Goal: Information Seeking & Learning: Learn about a topic

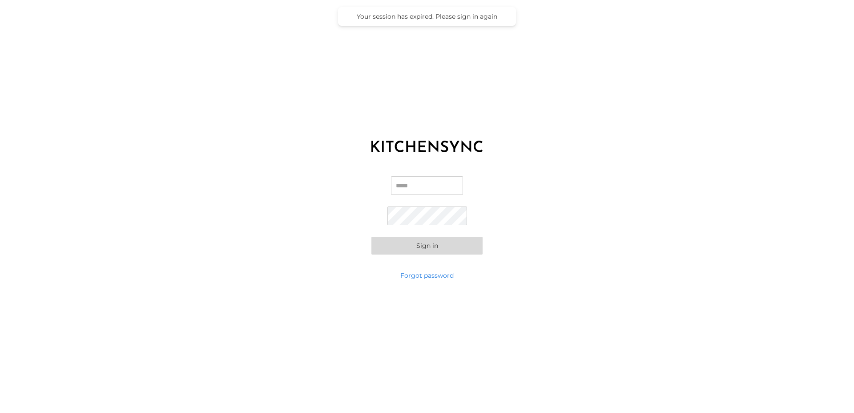
click at [419, 187] on input "Email" at bounding box center [427, 185] width 72 height 19
type input "**********"
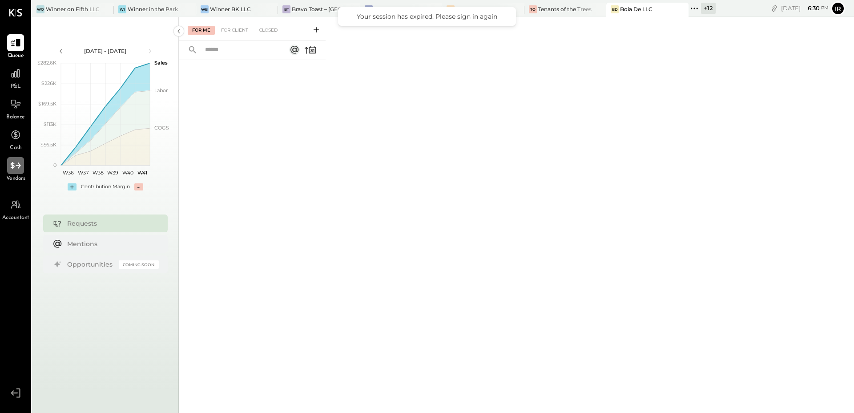
click at [17, 164] on icon at bounding box center [16, 166] width 12 height 12
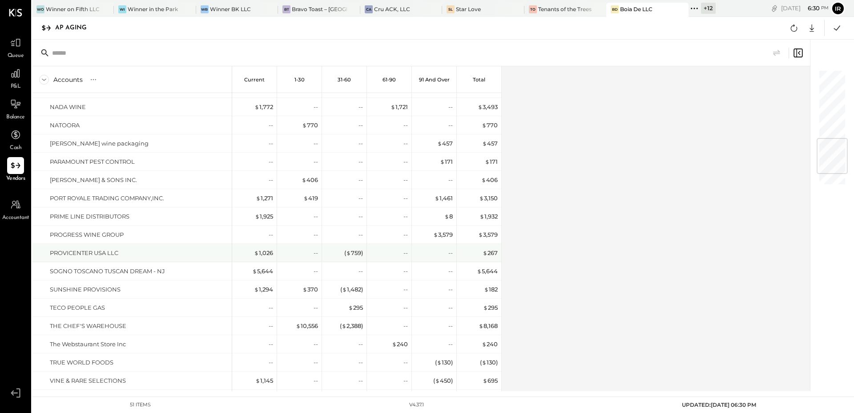
scroll to position [555, 0]
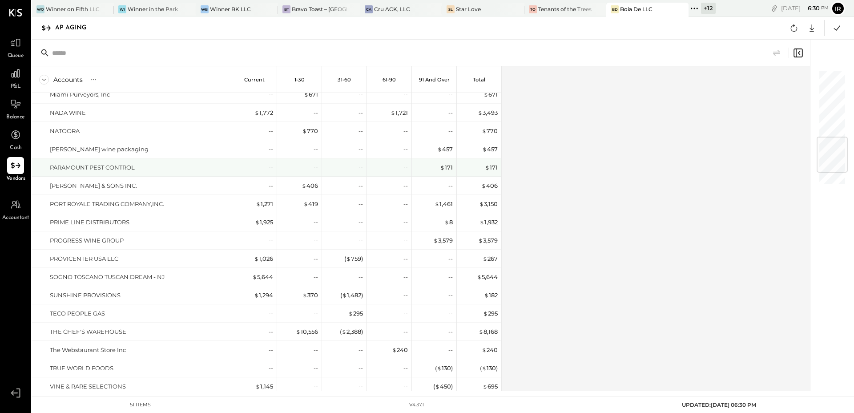
click at [79, 163] on div "PARAMOUNT PEST CONTROL" at bounding box center [92, 167] width 85 height 8
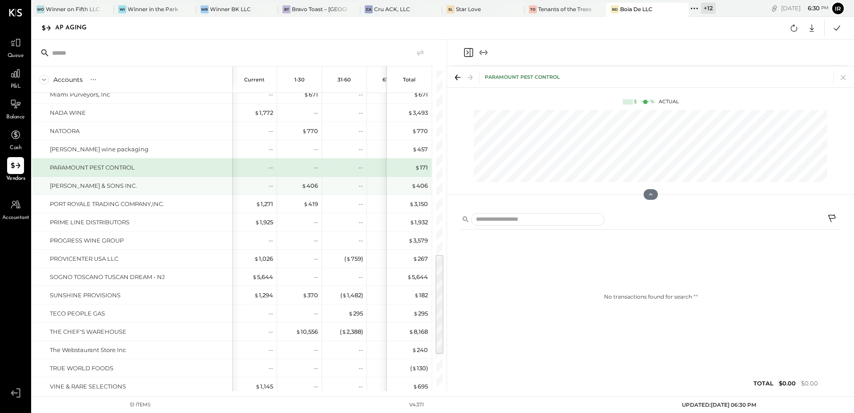
click at [82, 188] on div "[PERSON_NAME] & SONS INC." at bounding box center [93, 186] width 87 height 8
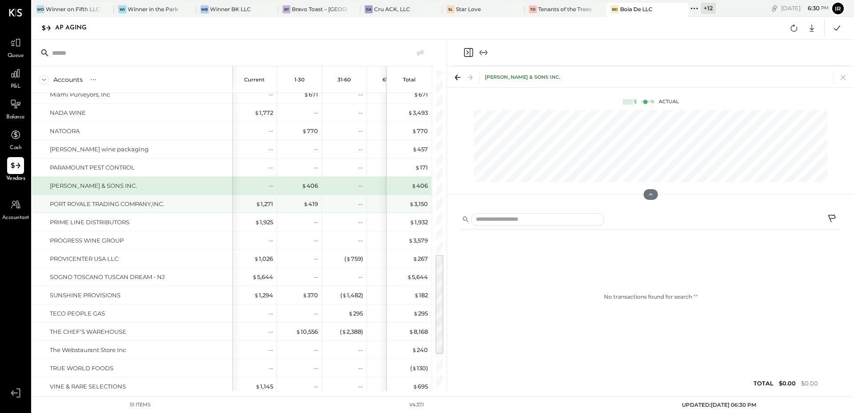
click at [79, 202] on div "PORT ROYALE TRADING COMPANY,INC." at bounding box center [107, 204] width 114 height 8
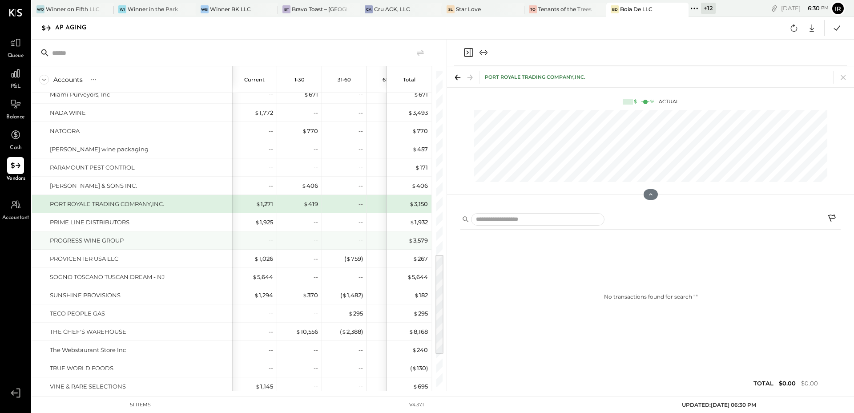
click at [83, 234] on div "PROGRESS WINE GROUP" at bounding box center [132, 240] width 200 height 18
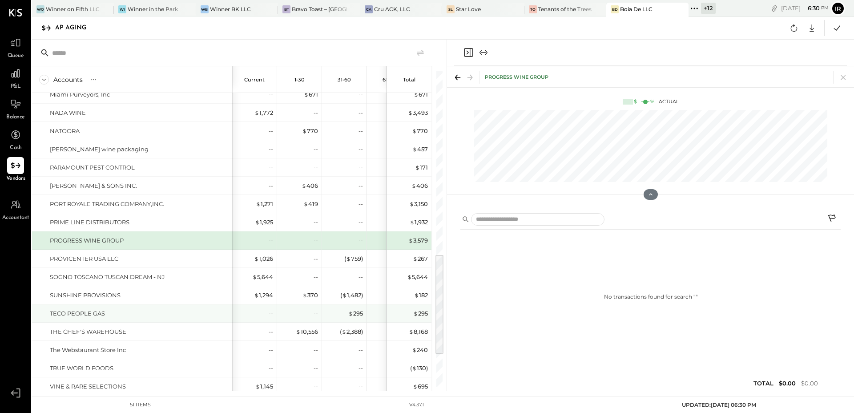
click at [85, 311] on div "TECO PEOPLE GAS" at bounding box center [77, 313] width 55 height 8
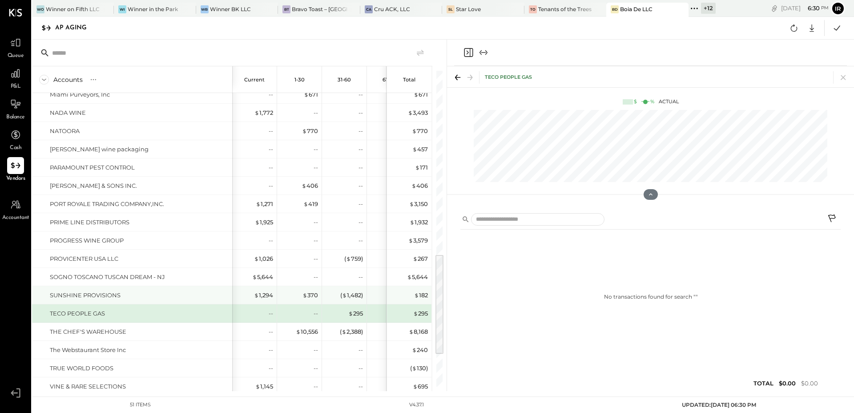
scroll to position [360, 0]
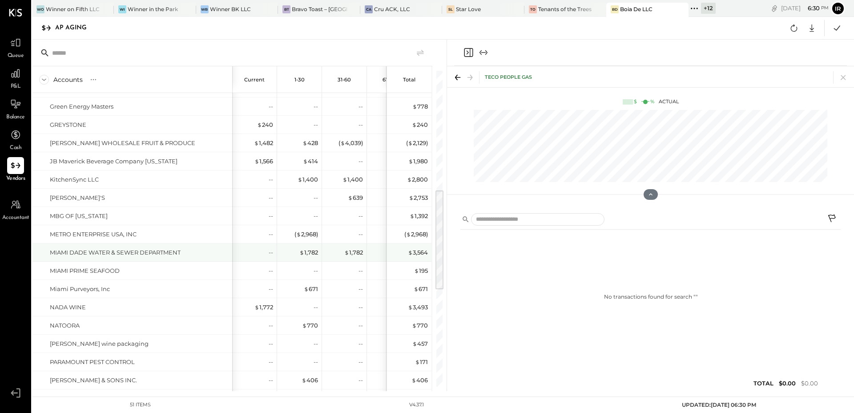
click at [115, 247] on div "MIAMI DADE WATER & SEWER DEPARTMENT" at bounding box center [132, 252] width 200 height 18
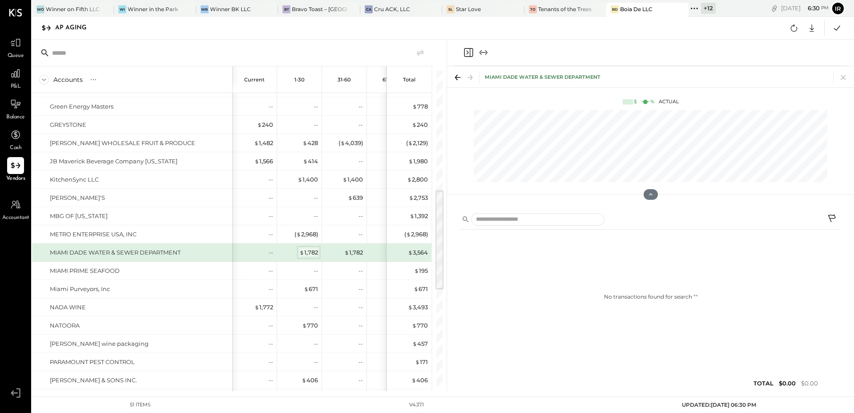
click at [310, 251] on div "$ 1,782" at bounding box center [308, 252] width 19 height 8
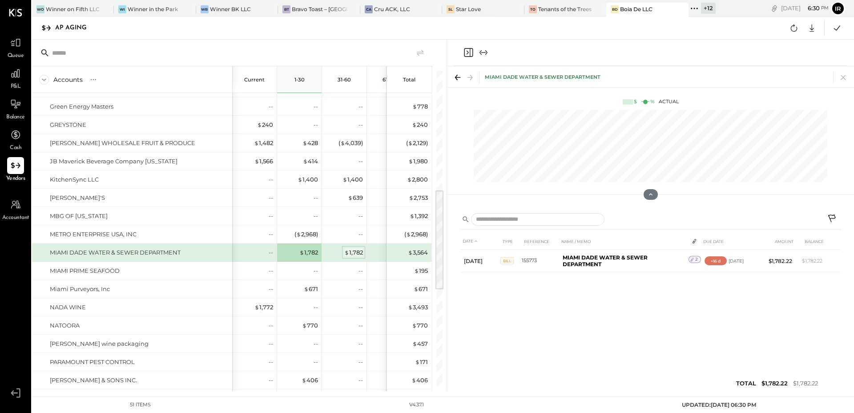
click at [358, 255] on div "$ 1,782" at bounding box center [353, 252] width 19 height 8
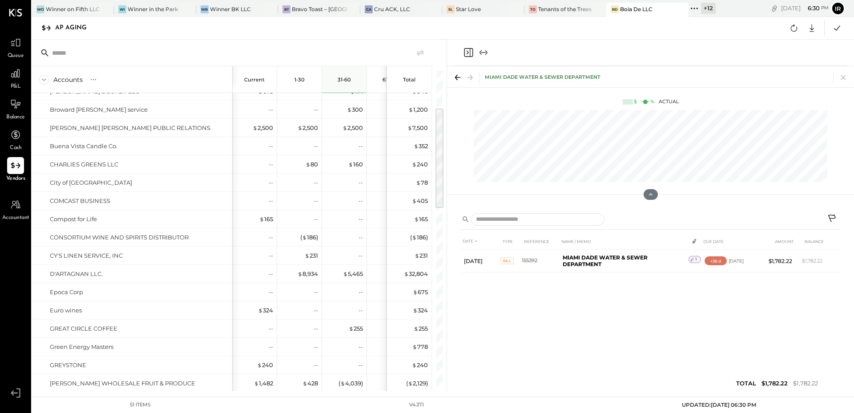
scroll to position [0, 0]
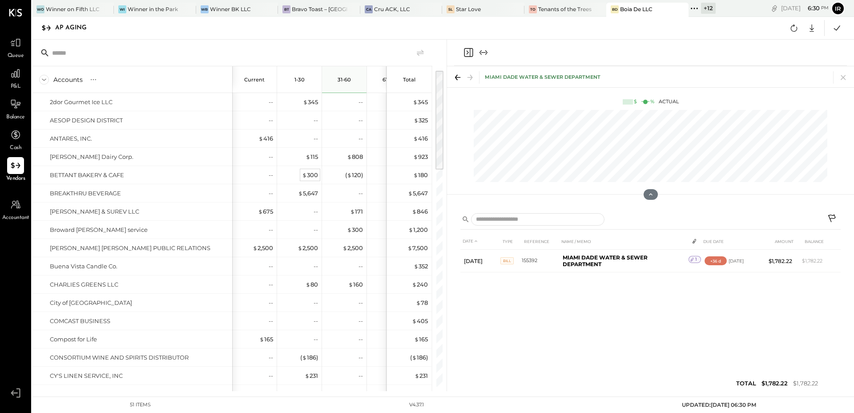
click at [312, 176] on div "$ 300" at bounding box center [310, 175] width 16 height 8
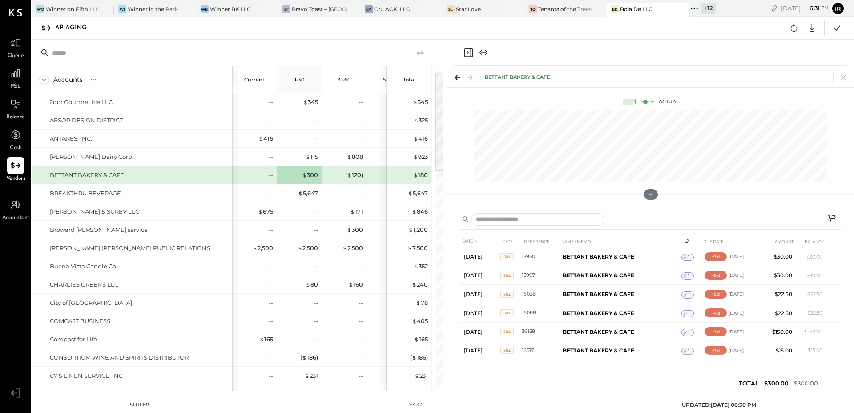
scroll to position [11, 0]
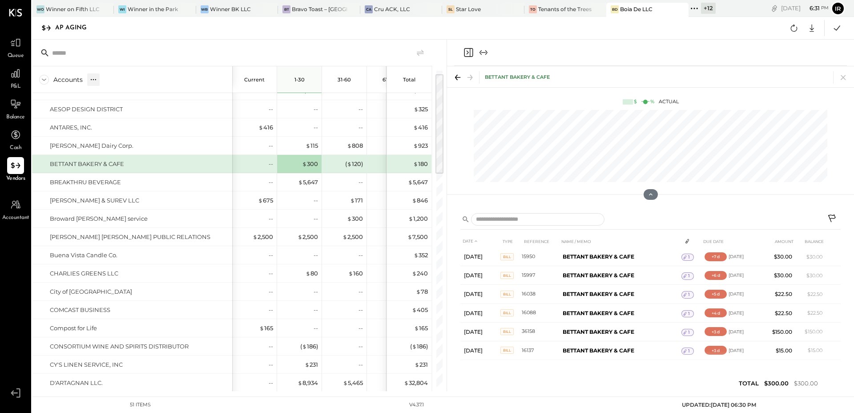
click at [92, 83] on icon at bounding box center [93, 79] width 9 height 9
click at [112, 79] on div "GL" at bounding box center [111, 80] width 9 height 8
click at [111, 82] on div "GL" at bounding box center [111, 80] width 9 height 8
click at [44, 82] on icon at bounding box center [44, 80] width 10 height 10
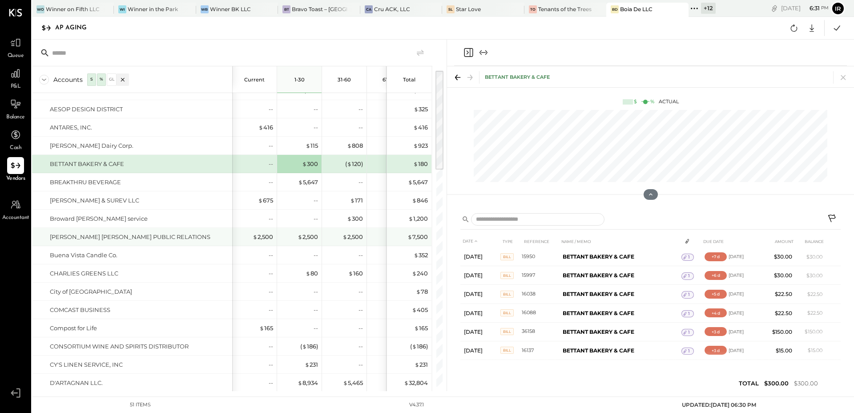
scroll to position [0, 0]
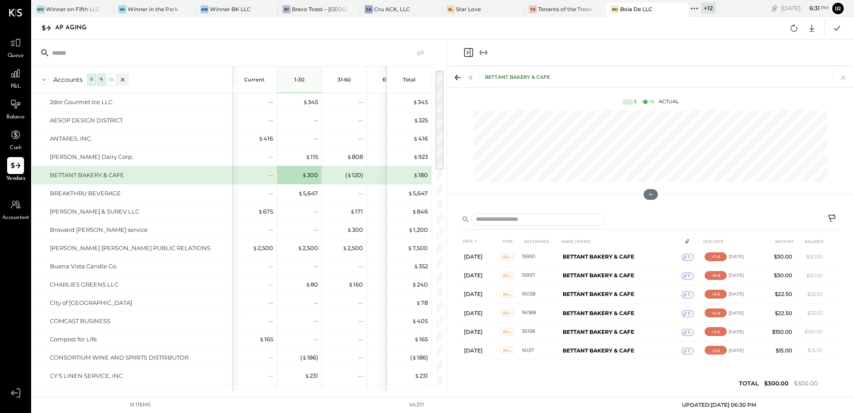
click at [461, 53] on div at bounding box center [650, 53] width 393 height 26
click at [465, 54] on icon "Close panel" at bounding box center [468, 52] width 11 height 11
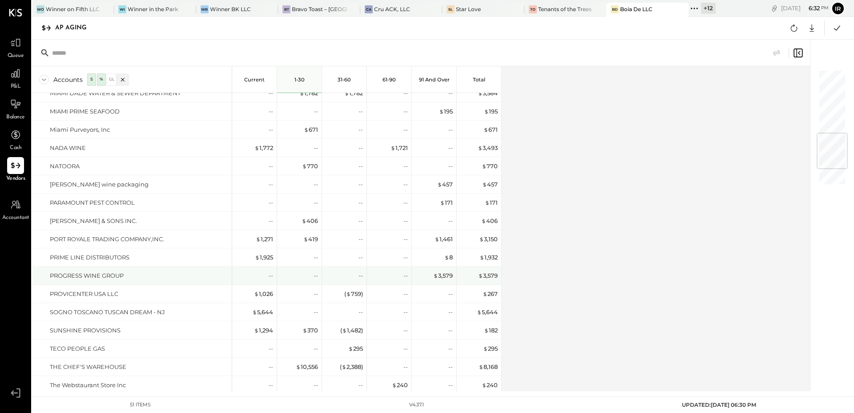
scroll to position [654, 0]
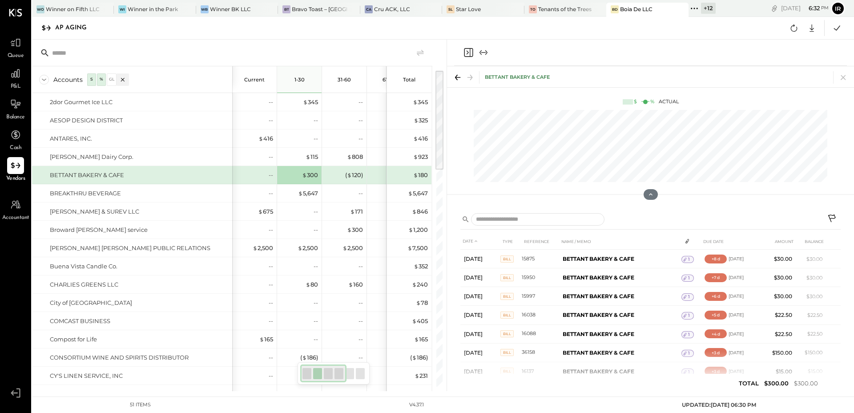
click at [472, 53] on icon "Close panel" at bounding box center [468, 52] width 11 height 11
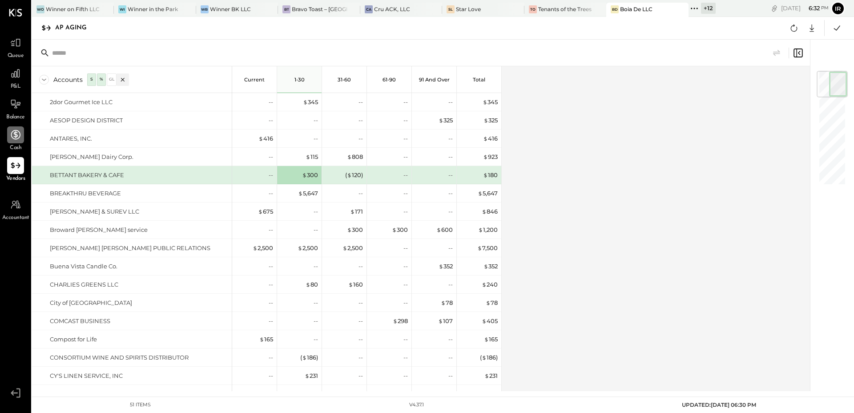
click at [13, 139] on icon at bounding box center [16, 135] width 12 height 12
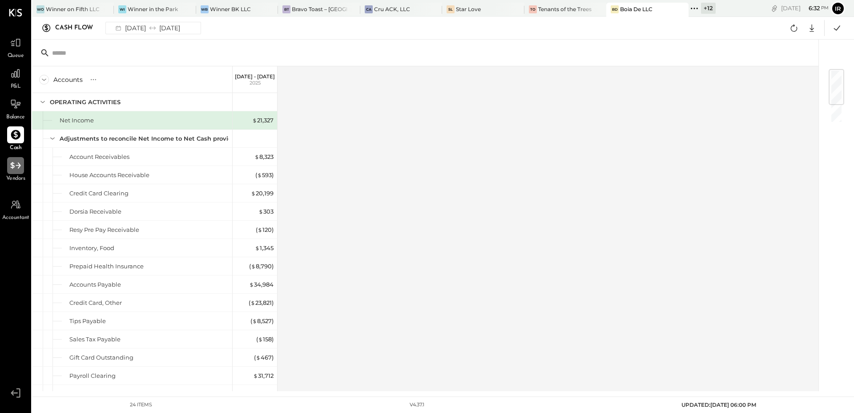
click at [21, 162] on icon at bounding box center [16, 166] width 12 height 12
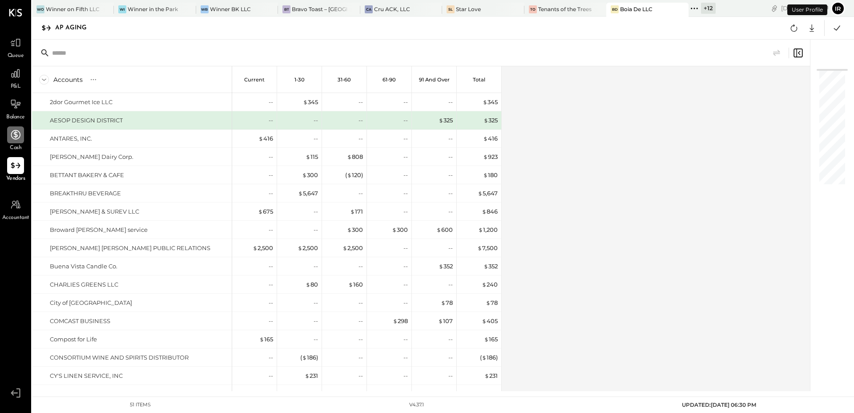
click at [251, 80] on p "Current" at bounding box center [254, 80] width 20 height 6
click at [252, 80] on p "Current" at bounding box center [254, 80] width 20 height 6
click at [297, 77] on p "1-30" at bounding box center [300, 80] width 10 height 6
click at [369, 85] on div "61-90" at bounding box center [389, 79] width 44 height 27
click at [343, 82] on p "31-60" at bounding box center [344, 80] width 13 height 6
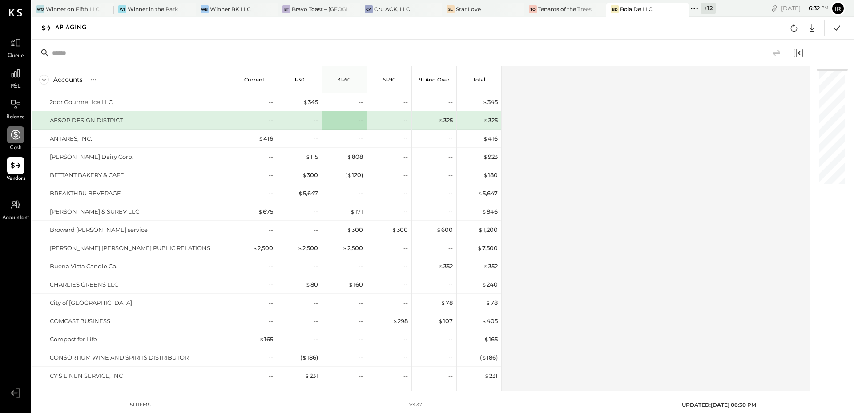
click at [431, 80] on p "91 and Over" at bounding box center [434, 80] width 31 height 6
click at [492, 75] on div "Total" at bounding box center [479, 79] width 44 height 27
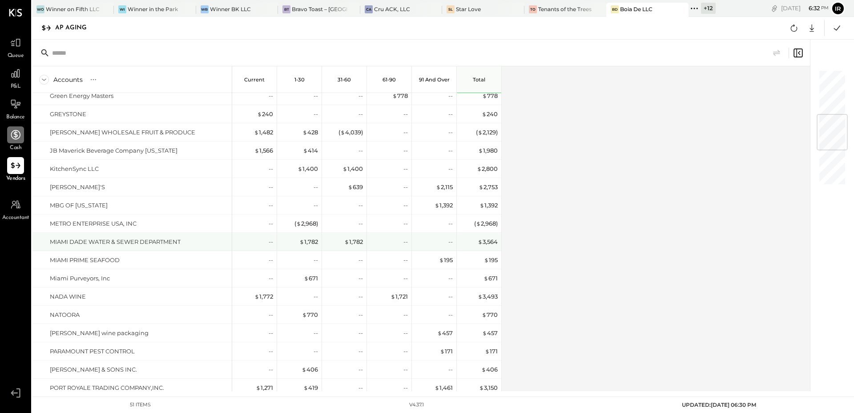
scroll to position [654, 0]
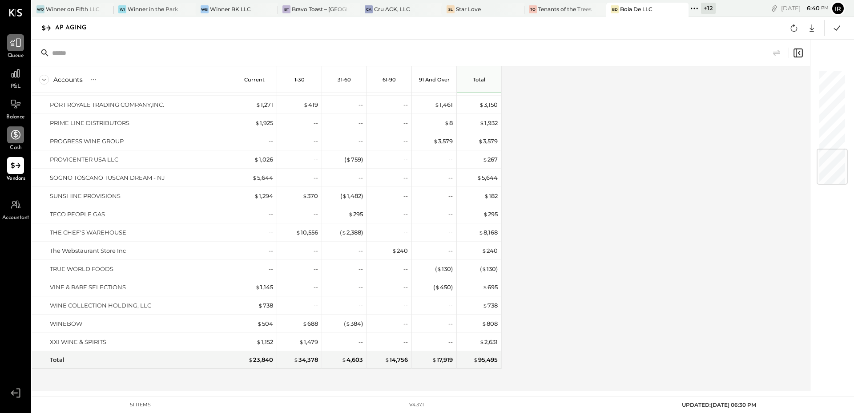
click at [22, 40] on div at bounding box center [15, 42] width 17 height 17
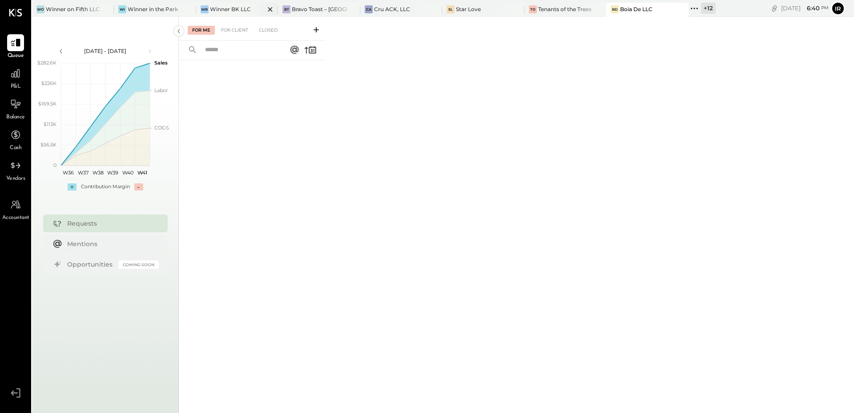
click at [210, 7] on div "Winner BK LLC" at bounding box center [230, 9] width 41 height 8
